Goal: Task Accomplishment & Management: Manage account settings

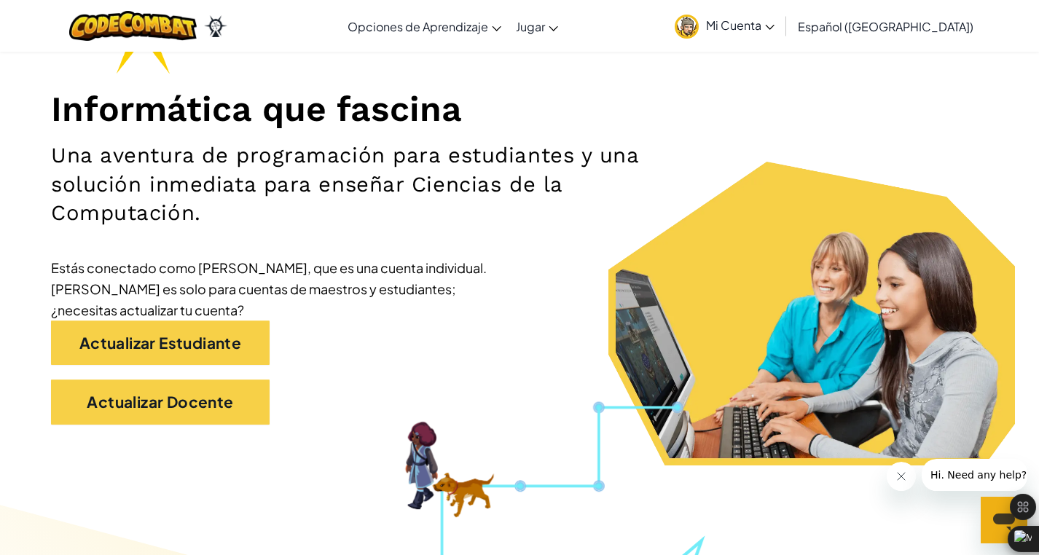
scroll to position [144, 0]
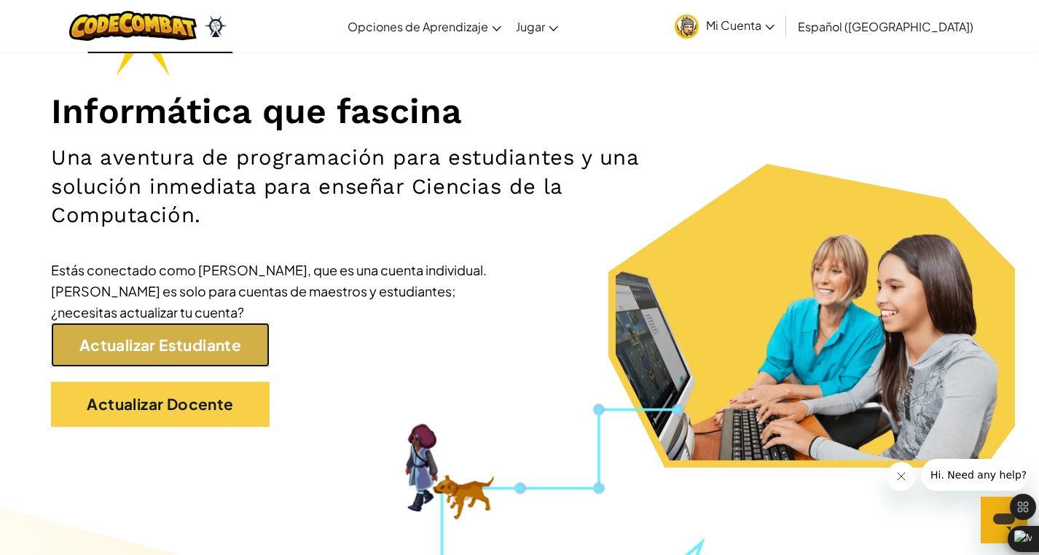
click at [176, 360] on link "Actualizar Estudiante" at bounding box center [160, 345] width 219 height 44
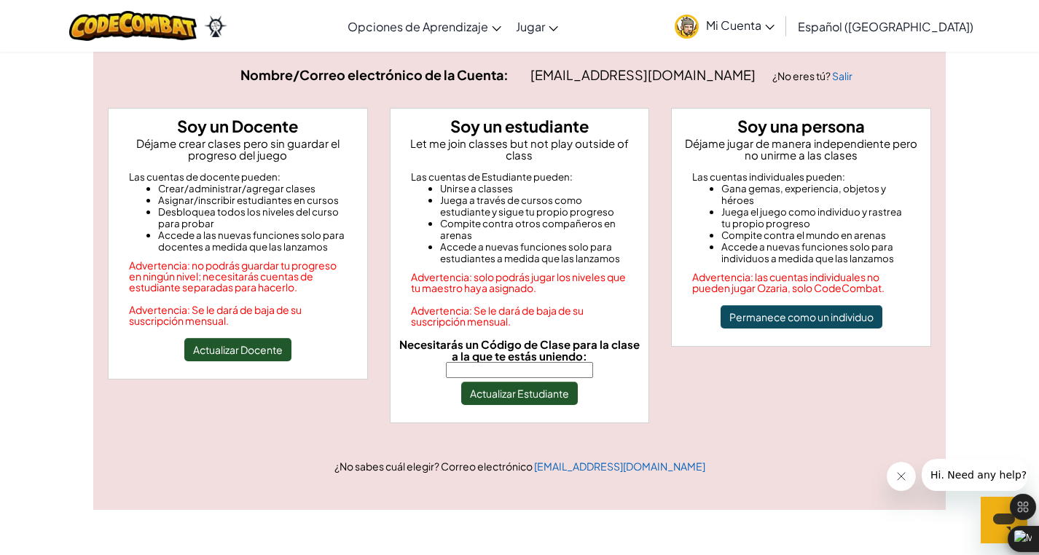
scroll to position [90, 0]
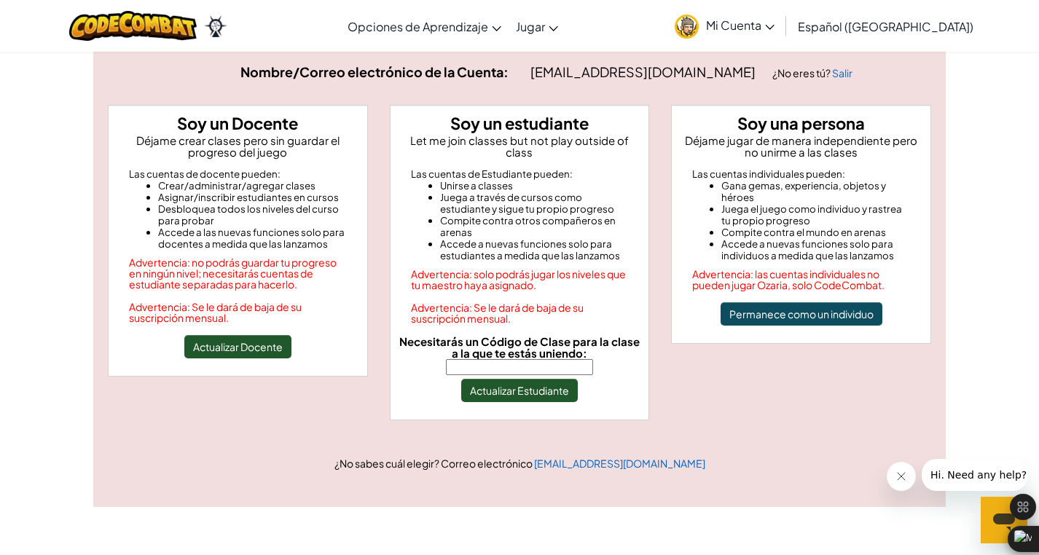
click at [572, 359] on input "Necesitarás un Código de Clase para la clase a la que te estás uniendo:" at bounding box center [519, 367] width 147 height 16
type input "SleepHappyBean"
click at [565, 379] on button "Actualizar Estudiante" at bounding box center [519, 390] width 117 height 23
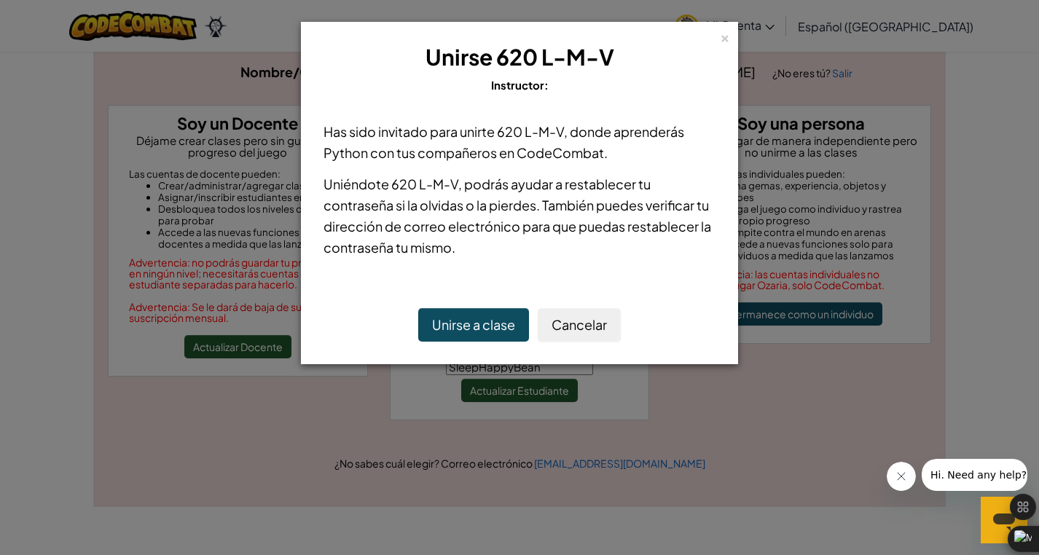
click at [486, 331] on button "Unirse a clase" at bounding box center [473, 325] width 111 height 34
click at [554, 368] on div "× Unirse 620 L-M-V Instructor: Has sido invitado para unirte 620 L-M-V , donde …" at bounding box center [519, 277] width 1039 height 555
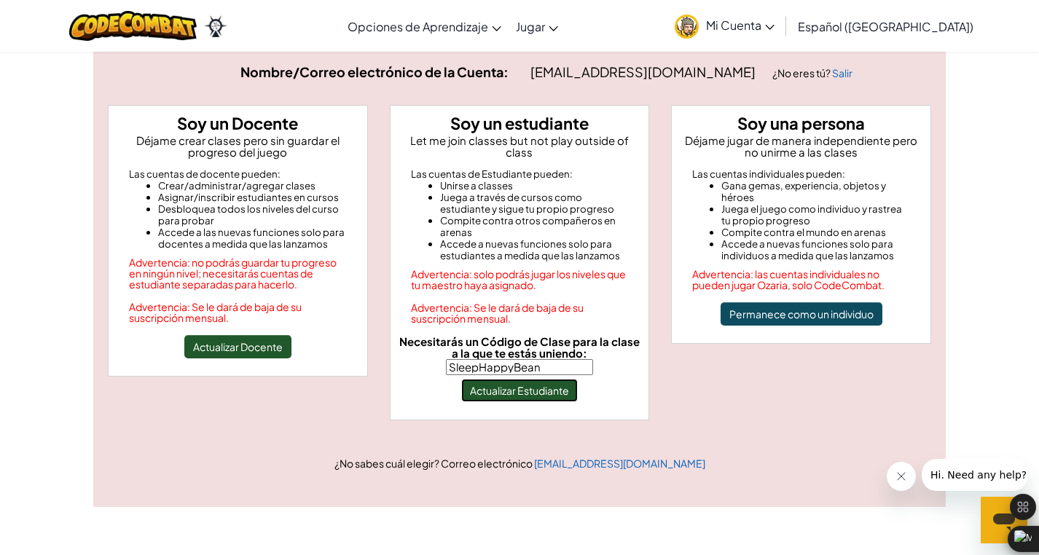
click at [533, 379] on button "Actualizar Estudiante" at bounding box center [519, 390] width 117 height 23
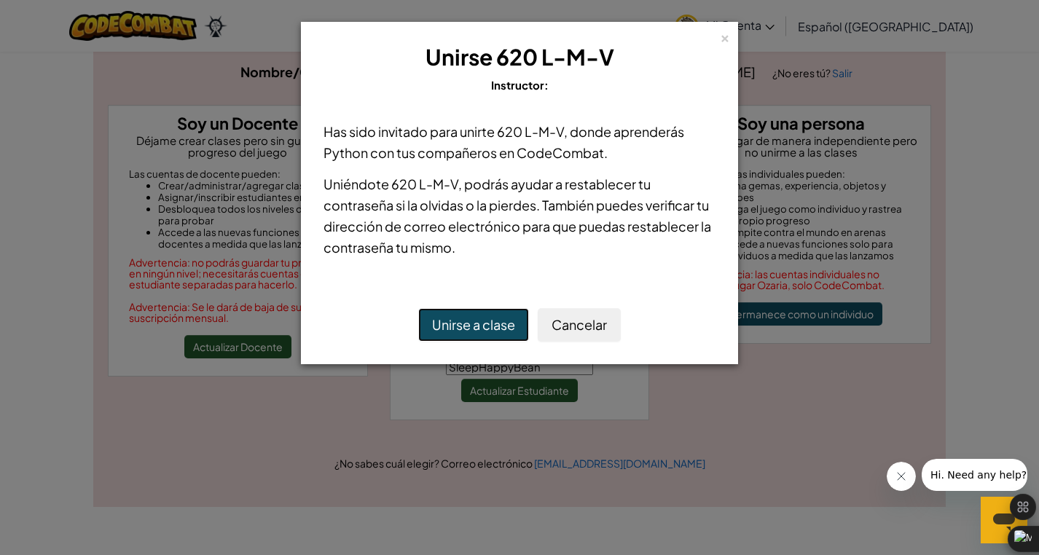
click at [484, 326] on button "Unirse a clase" at bounding box center [473, 325] width 111 height 34
click at [483, 326] on button "Unirse a clase" at bounding box center [473, 325] width 111 height 34
click at [483, 325] on button "Unirse a clase" at bounding box center [473, 325] width 111 height 34
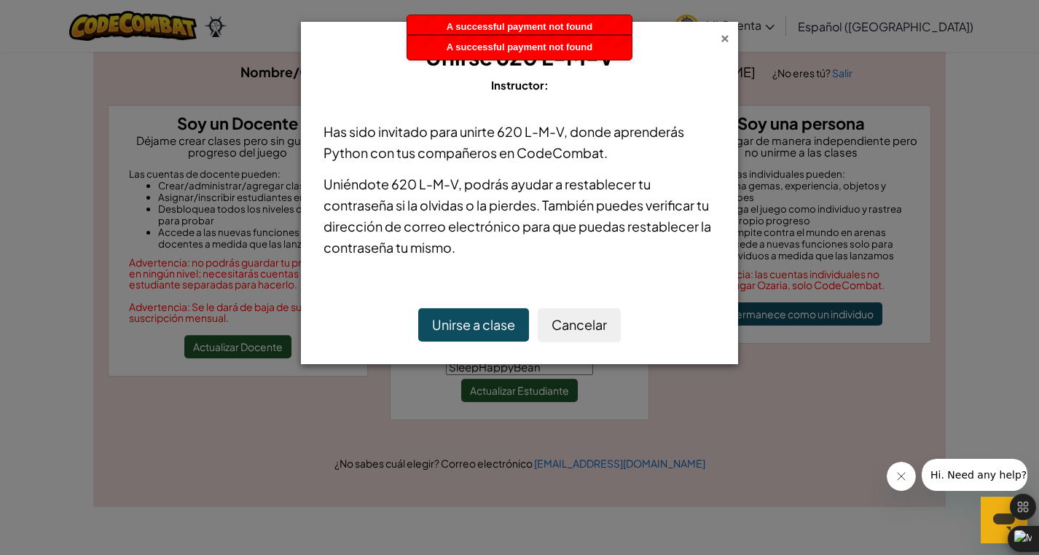
click at [723, 41] on div "×" at bounding box center [725, 35] width 10 height 15
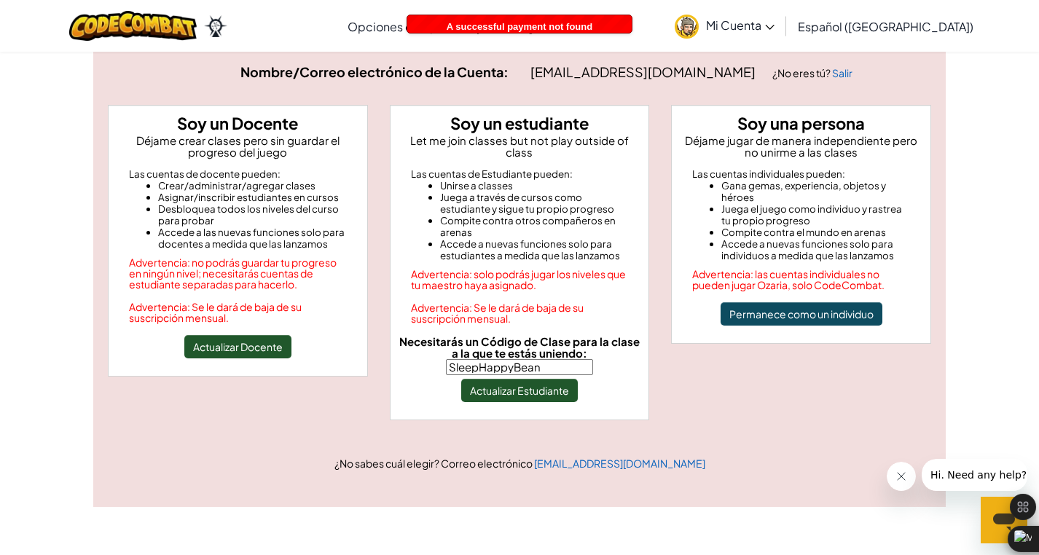
click at [771, 20] on span "Mi Cuenta" at bounding box center [740, 24] width 68 height 15
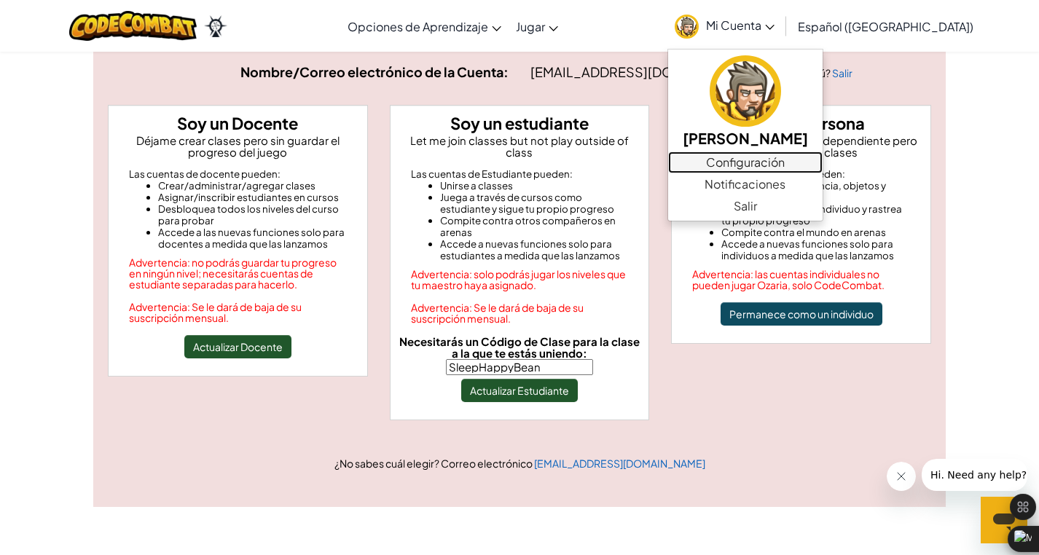
click at [801, 164] on link "Configuración" at bounding box center [745, 163] width 154 height 22
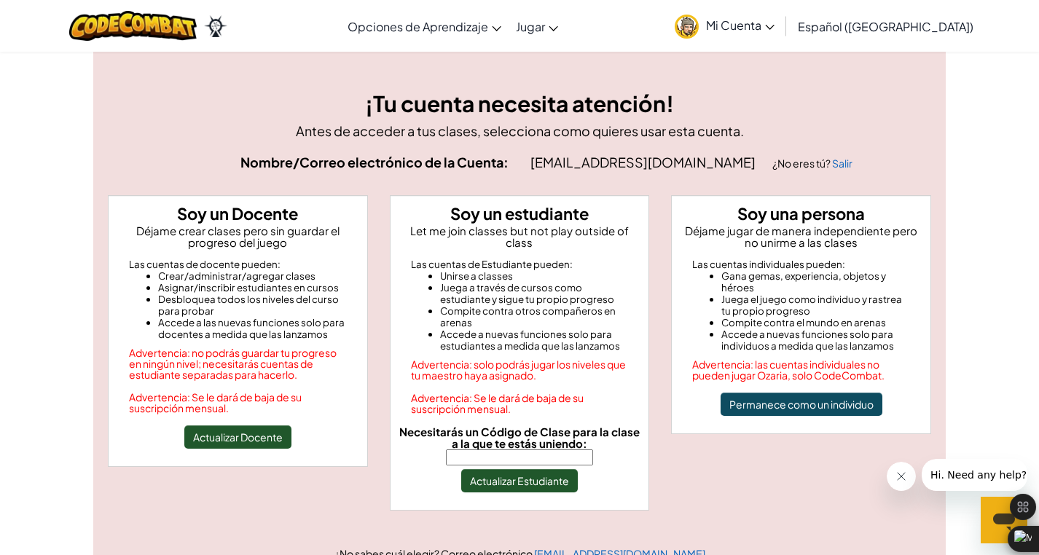
click at [774, 25] on span "Mi Cuenta" at bounding box center [740, 24] width 68 height 15
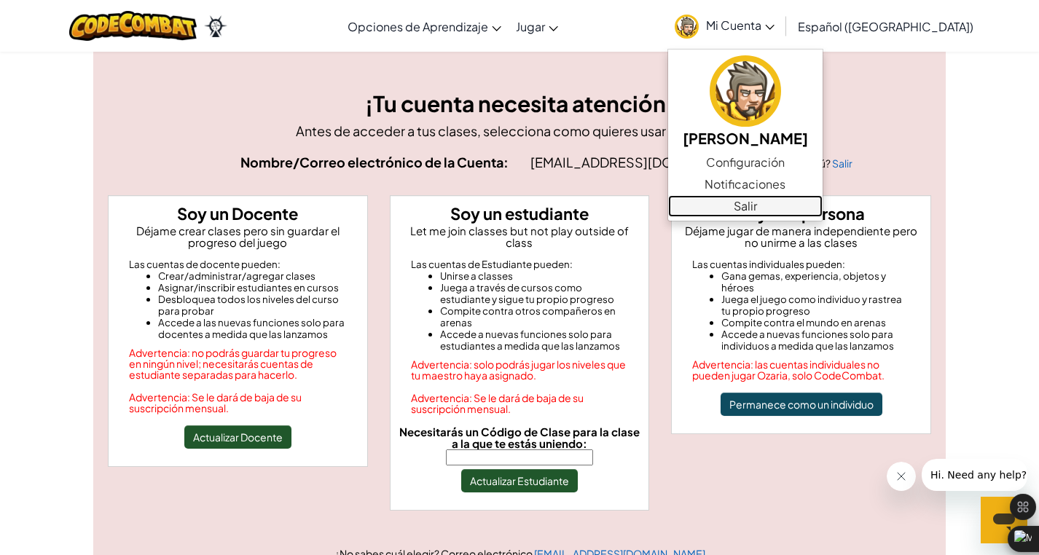
click at [808, 198] on link "Salir" at bounding box center [745, 206] width 154 height 22
